Goal: Task Accomplishment & Management: Contribute content

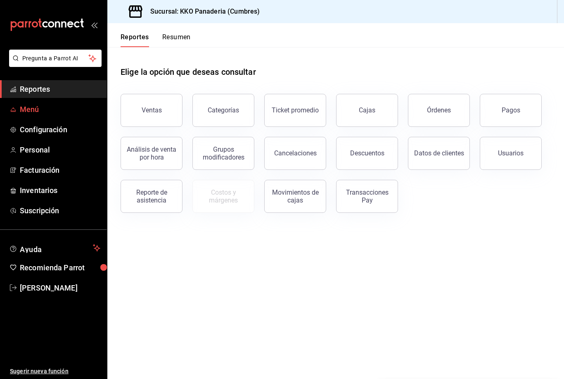
click at [17, 111] on link "Menú" at bounding box center [53, 109] width 107 height 18
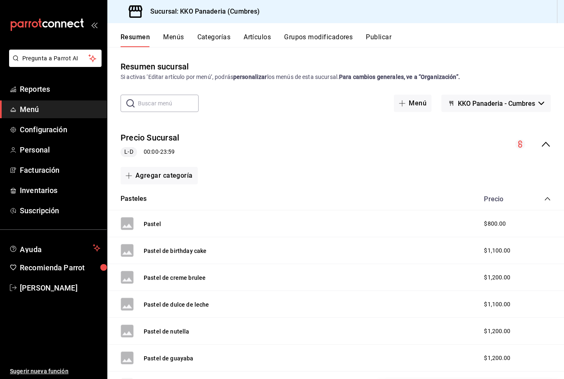
click at [169, 38] on button "Menús" at bounding box center [173, 40] width 21 height 14
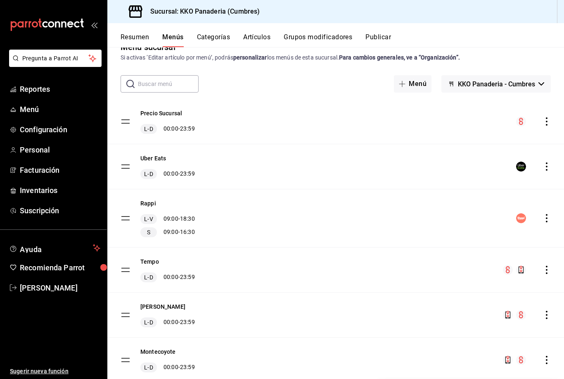
scroll to position [19, 0]
click at [222, 31] on div "Resumen Menús Categorías Artículos Grupos modificadores Publicar" at bounding box center [335, 35] width 457 height 24
click at [262, 39] on button "Artículos" at bounding box center [256, 40] width 27 height 14
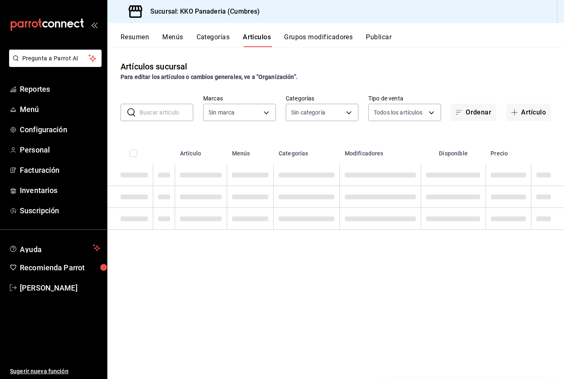
type input "b487ec32-607e-470c-a91c-86d1a390b7a2"
type input "99ca5cbf-82d9-4bb4-adbb-d7c058096046,ecc32281-382a-4bf5-af42-e65af1250ca2,ac7e1…"
click at [176, 118] on input "text" at bounding box center [167, 112] width 54 height 17
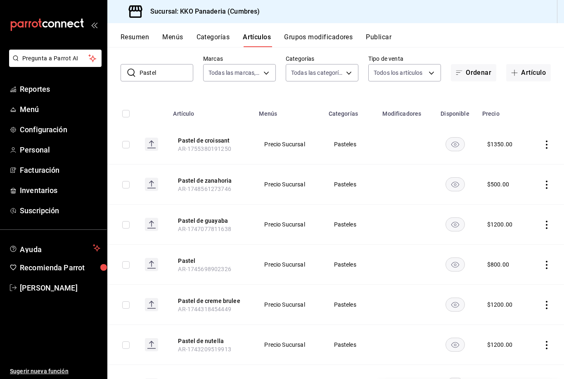
scroll to position [38, 0]
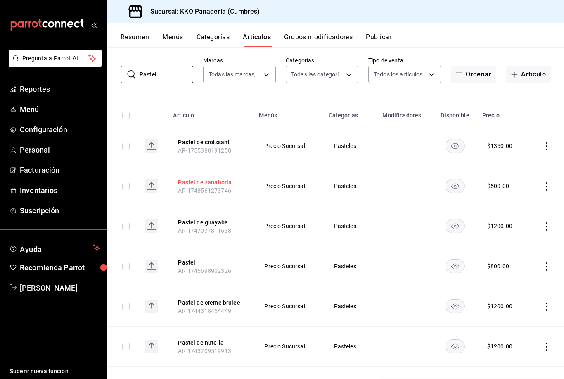
type input "Pastel"
click at [197, 181] on button "Pastel de zanahoria" at bounding box center [211, 182] width 66 height 8
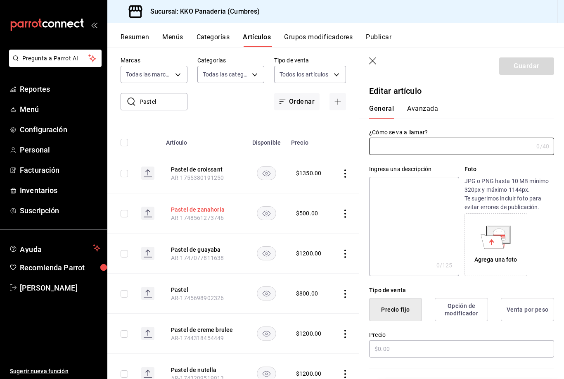
type input "Pastel de zanahoria"
type input "$500.00"
type input "AR-1748561273746"
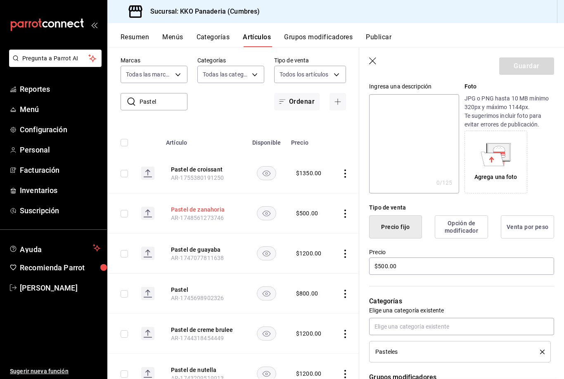
scroll to position [92, 0]
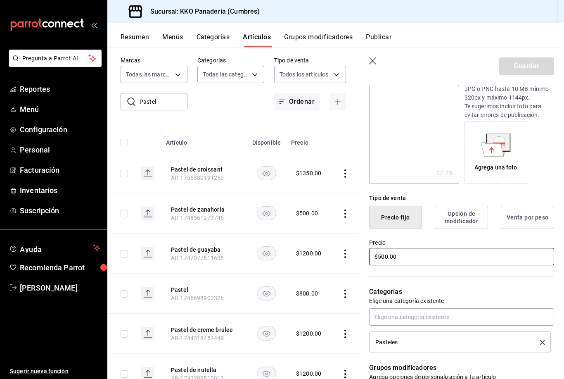
click at [402, 258] on input "$500.00" at bounding box center [461, 256] width 185 height 17
type input "$700.00"
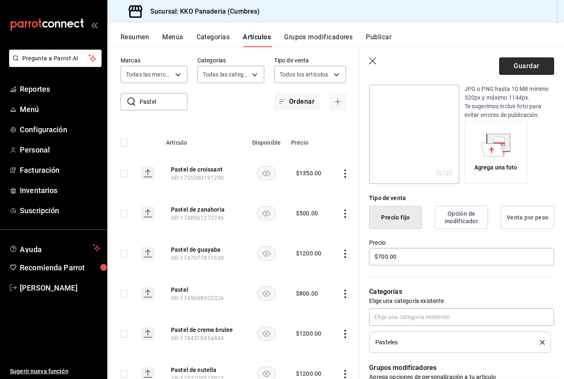
click at [535, 67] on button "Guardar" at bounding box center [527, 65] width 55 height 17
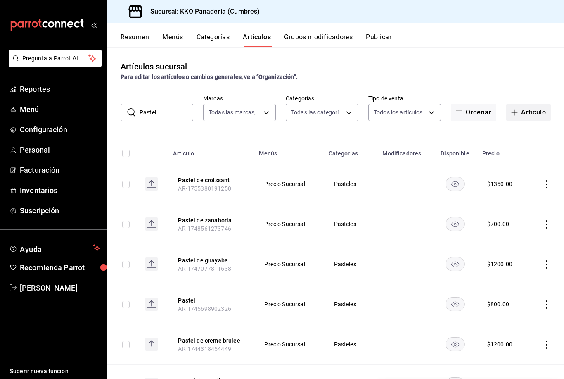
click at [540, 109] on button "Artículo" at bounding box center [529, 112] width 45 height 17
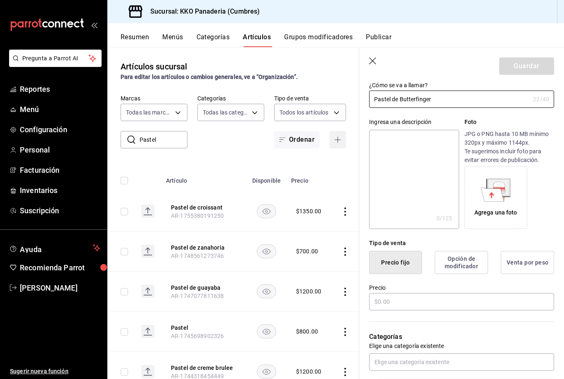
scroll to position [94, 0]
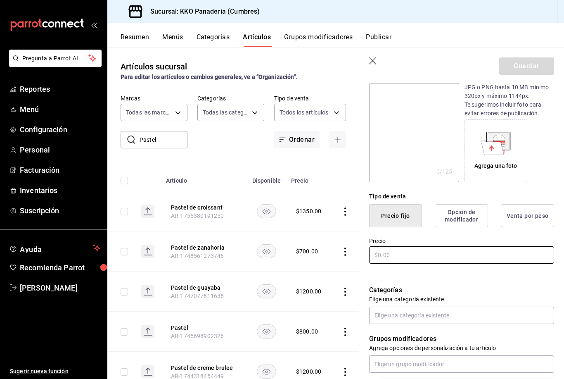
type input "Pastel de Butterfinger"
click at [445, 252] on input "text" at bounding box center [461, 254] width 185 height 17
type input "$1300.00"
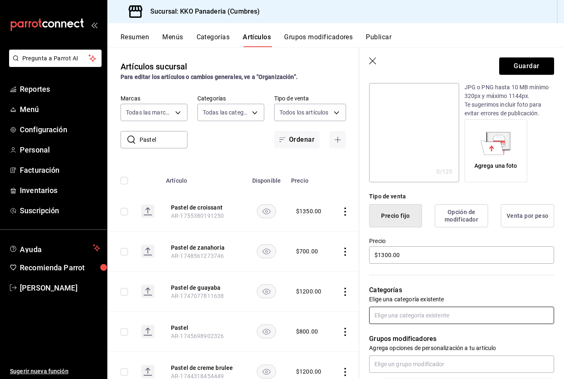
click at [434, 323] on input "text" at bounding box center [461, 315] width 185 height 17
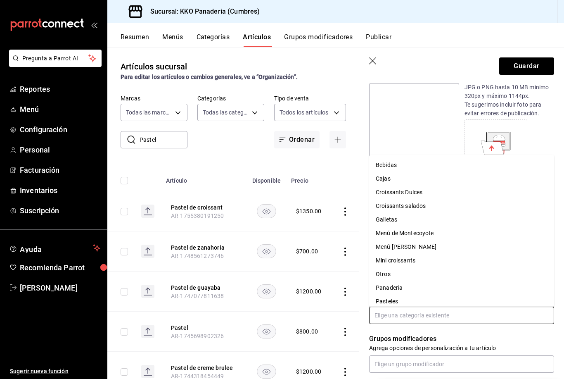
click at [418, 295] on li "Pasteles" at bounding box center [461, 302] width 185 height 14
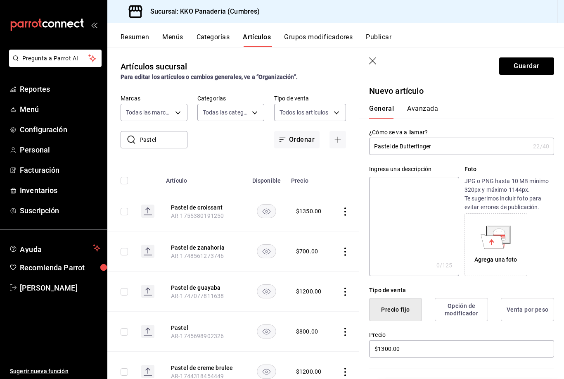
scroll to position [0, 0]
click at [423, 148] on input "Pastel de Butterfinger" at bounding box center [449, 146] width 161 height 17
click at [422, 145] on input "Pastel de Butterfinger" at bounding box center [449, 146] width 161 height 17
click at [423, 117] on button "Avanzada" at bounding box center [422, 112] width 31 height 14
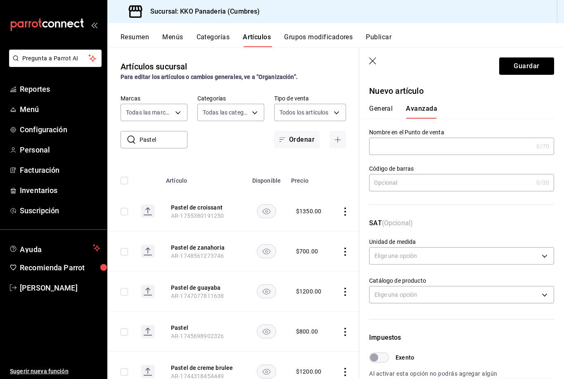
click at [440, 150] on input "text" at bounding box center [451, 146] width 164 height 17
paste input "Pastel de Butterfinger"
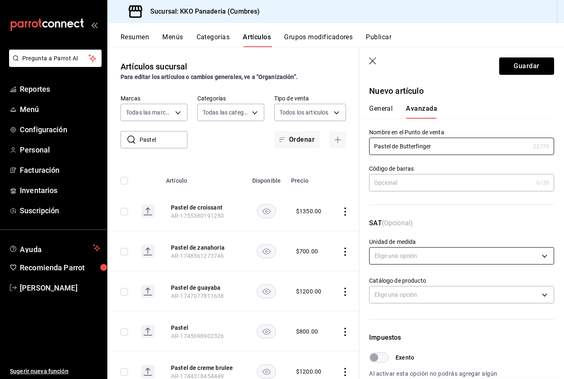
type input "Pastel de Butterfinger"
click at [461, 255] on body "Pregunta a Parrot AI Reportes Menú Configuración Personal Facturación Inventari…" at bounding box center [282, 189] width 564 height 379
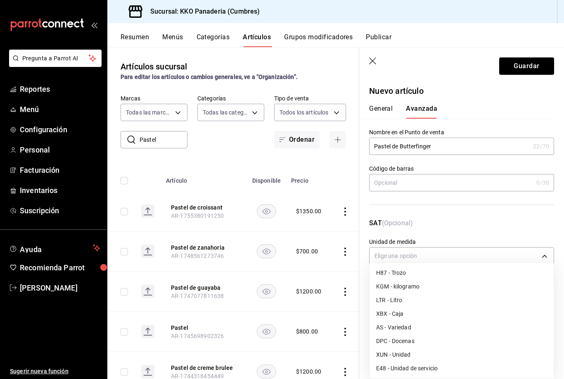
click at [410, 274] on li "H87 - Trozo" at bounding box center [462, 273] width 184 height 14
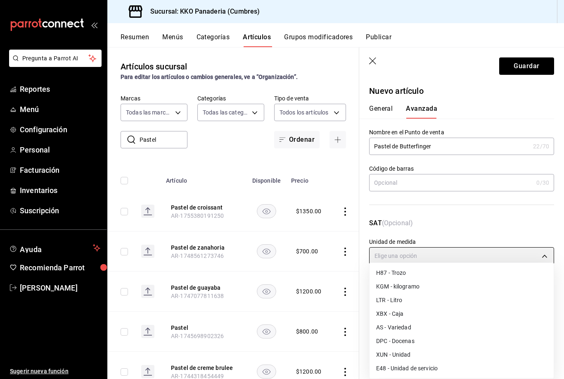
type input "H87"
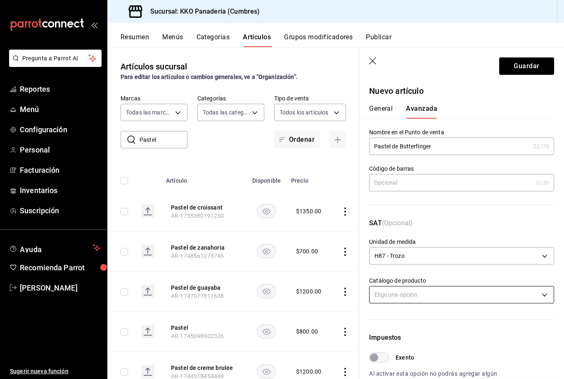
click at [434, 295] on body "Pregunta a Parrot AI Reportes Menú Configuración Personal Facturación Inventari…" at bounding box center [282, 189] width 564 height 379
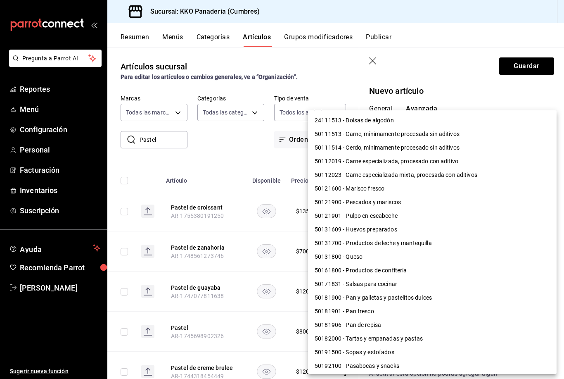
click at [370, 313] on li "50181901 - Pan fresco" at bounding box center [432, 311] width 249 height 14
type input "50181901"
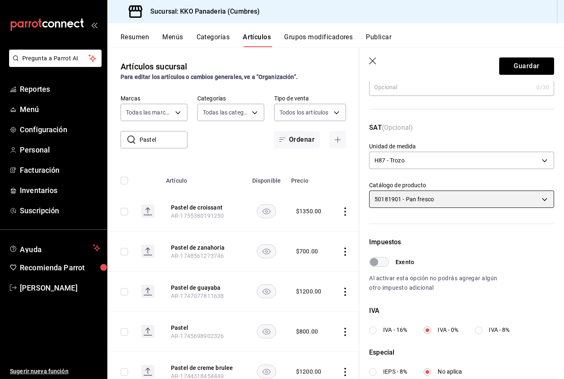
scroll to position [107, 0]
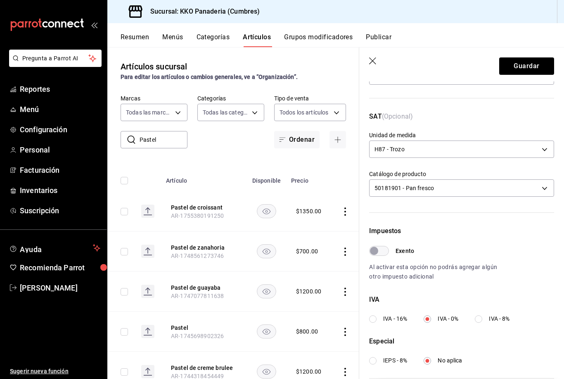
click at [380, 252] on input "Exento" at bounding box center [374, 251] width 30 height 10
checkbox input "true"
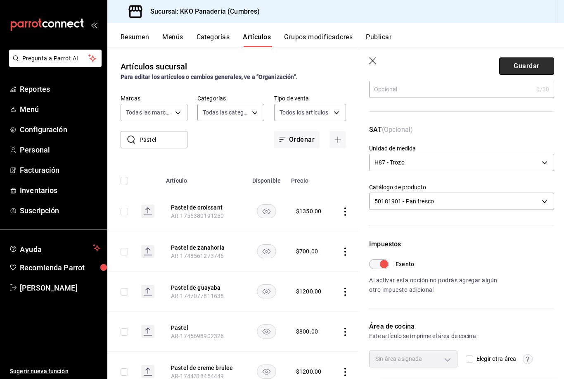
click at [538, 69] on button "Guardar" at bounding box center [527, 65] width 55 height 17
